Goal: Navigation & Orientation: Find specific page/section

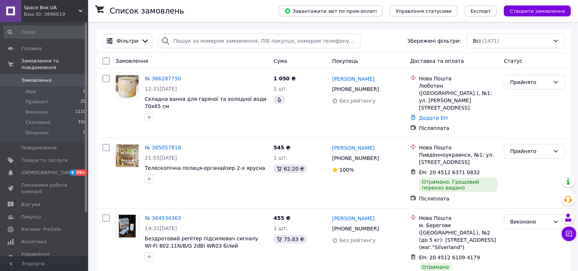
click at [80, 7] on div "Space Box UA Ваш ID: 3896619" at bounding box center [54, 11] width 66 height 22
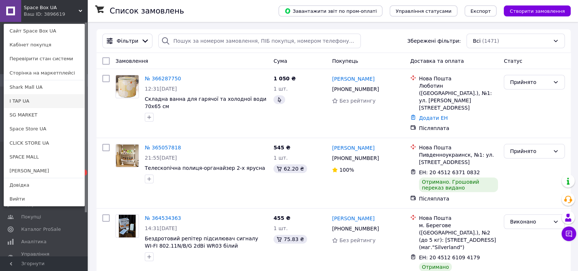
click at [39, 95] on link "I TAP UA" at bounding box center [44, 101] width 80 height 14
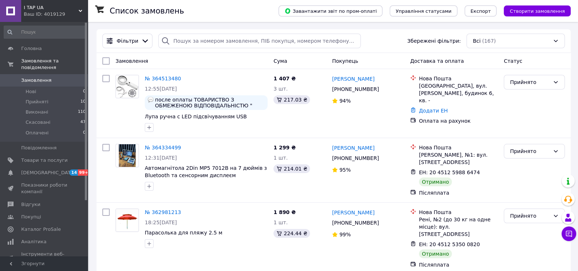
click at [83, 10] on div "I TAP UA Ваш ID: 4019129" at bounding box center [54, 11] width 66 height 22
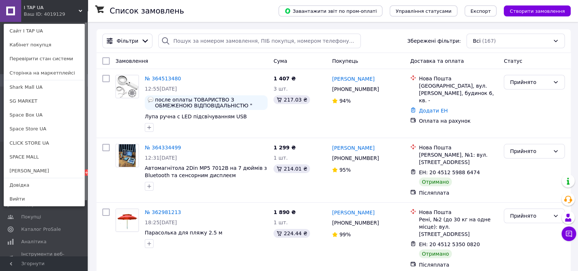
drag, startPoint x: 42, startPoint y: 119, endPoint x: 46, endPoint y: 125, distance: 6.9
click at [43, 119] on link "Space Box UA" at bounding box center [44, 115] width 80 height 14
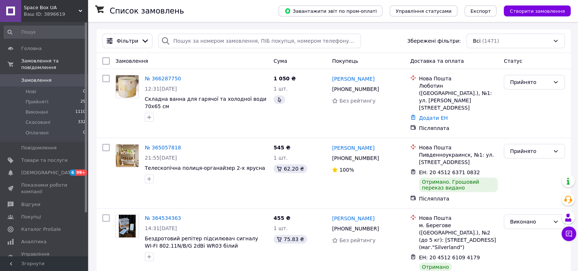
click at [71, 10] on span "Space Box UA" at bounding box center [51, 7] width 55 height 7
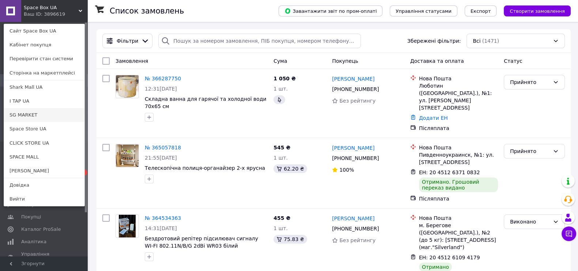
click at [63, 116] on link "SG MARKET" at bounding box center [44, 115] width 80 height 14
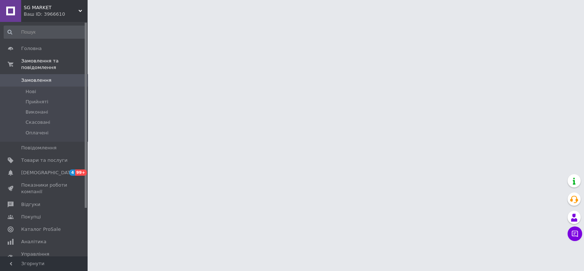
click at [73, 10] on span "SG MARKET" at bounding box center [51, 7] width 55 height 7
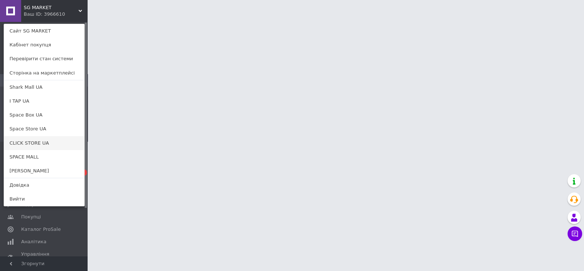
click at [32, 141] on link "CLICK STORE UA" at bounding box center [44, 143] width 80 height 14
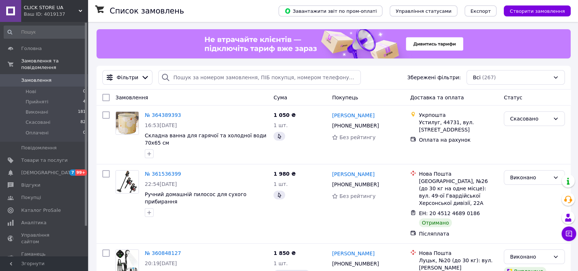
click at [78, 10] on span "CLICK STORE UA" at bounding box center [51, 7] width 55 height 7
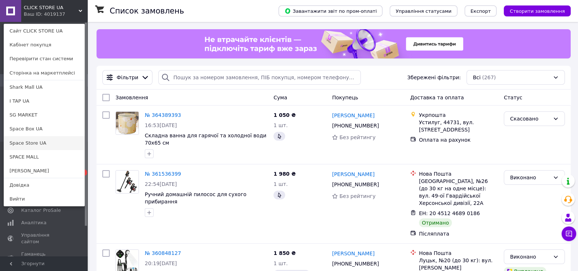
click at [44, 146] on link "Space Store UA" at bounding box center [44, 143] width 80 height 14
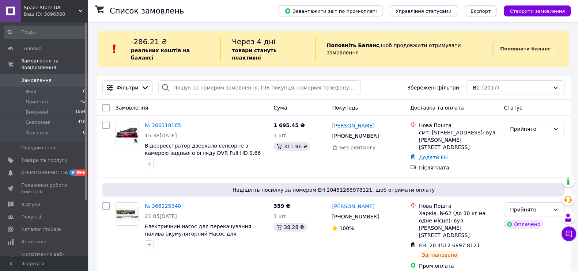
click at [79, 8] on div "Space Store UA Ваш ID: 3896388" at bounding box center [54, 11] width 66 height 22
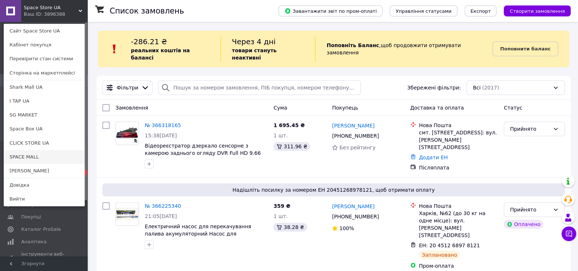
click at [38, 154] on link "SPACE MALL" at bounding box center [44, 157] width 80 height 14
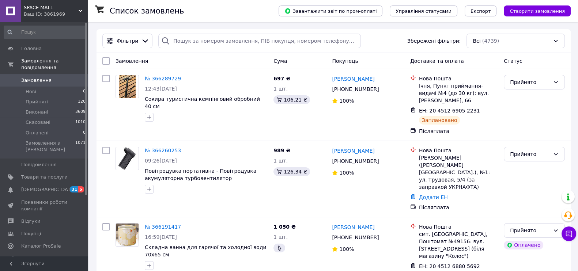
click at [73, 11] on div "Ваш ID: 3861969" at bounding box center [56, 14] width 64 height 7
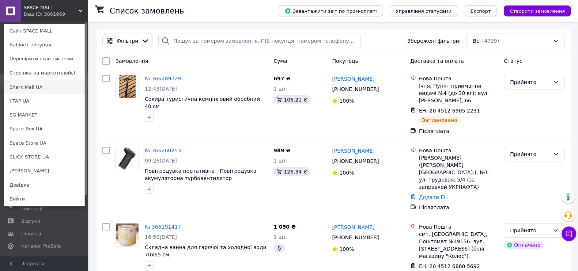
click at [41, 92] on link "Shark Mall UA" at bounding box center [44, 87] width 80 height 14
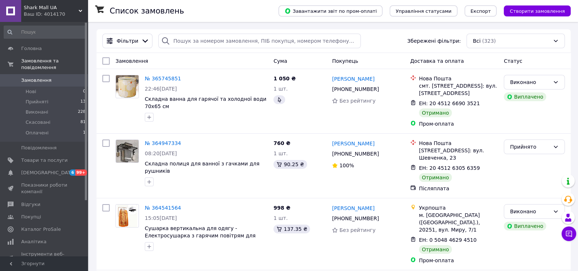
click at [66, 12] on div "Ваш ID: 4014170" at bounding box center [56, 14] width 64 height 7
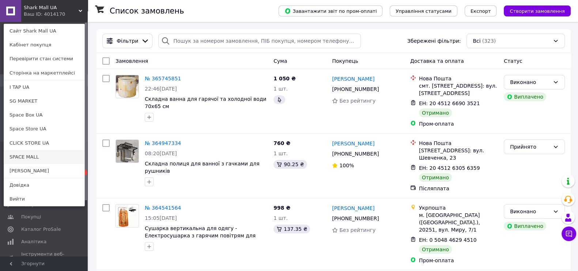
click at [49, 152] on link "SPACE MALL" at bounding box center [44, 157] width 80 height 14
